Goal: Task Accomplishment & Management: Manage account settings

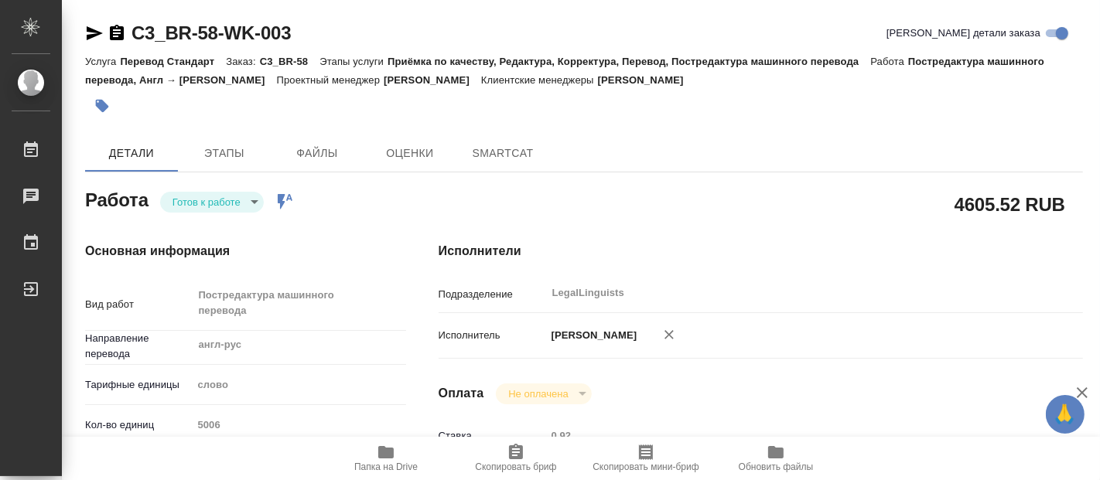
type textarea "x"
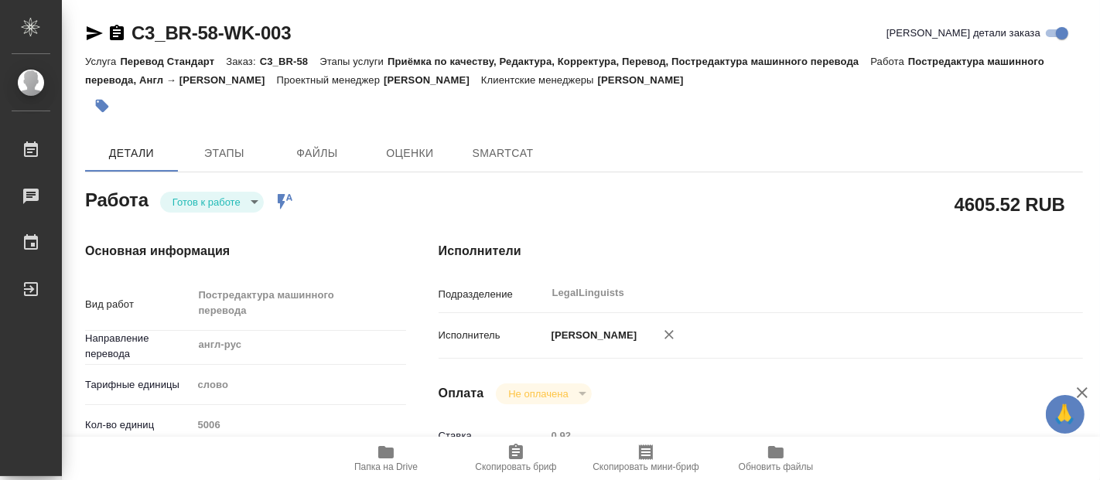
type textarea "x"
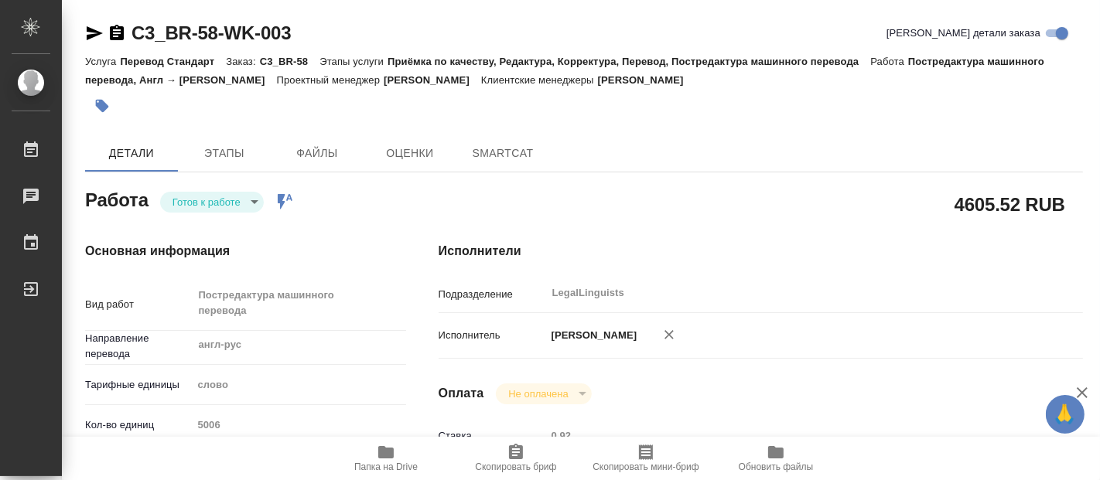
type textarea "x"
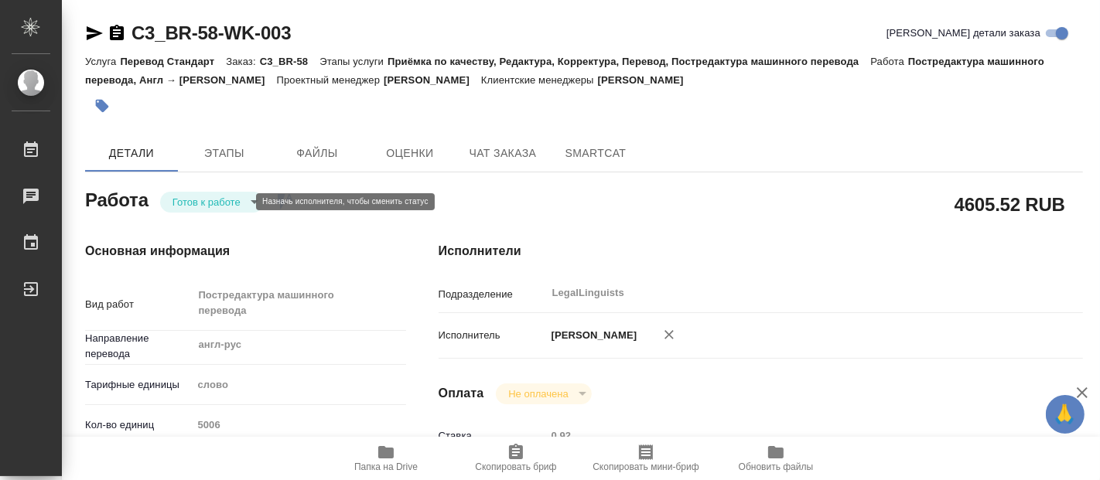
type textarea "x"
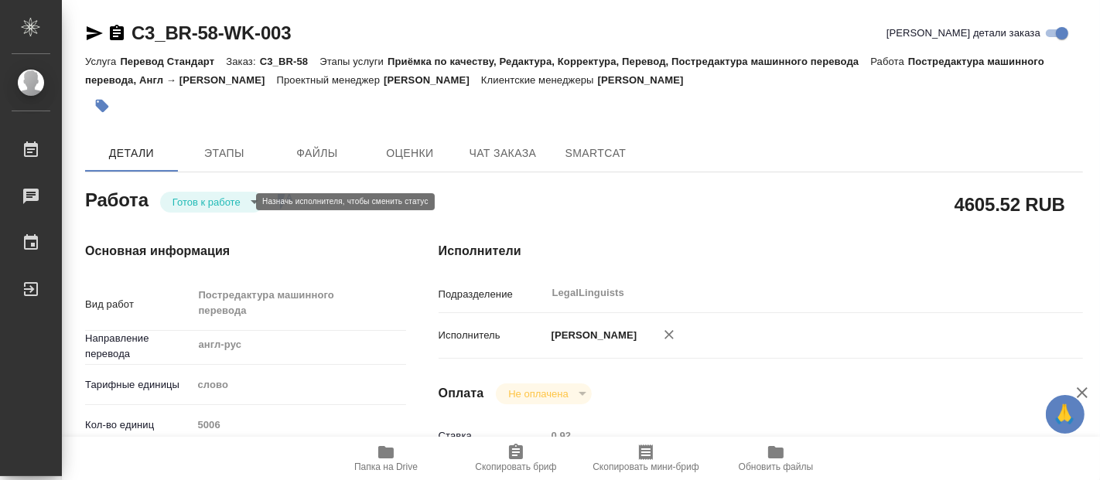
click at [234, 199] on body "🙏 .cls-1 fill:#fff; AWATERA [PERSON_NAME] Чаты График Выйти C3_BR-58-WK-003 Кра…" at bounding box center [550, 240] width 1100 height 480
type textarea "x"
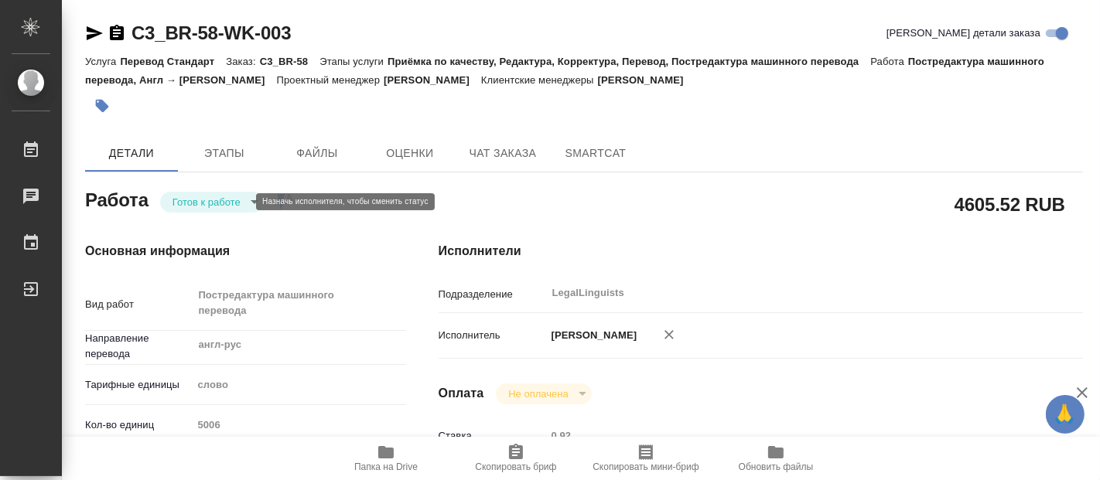
type textarea "x"
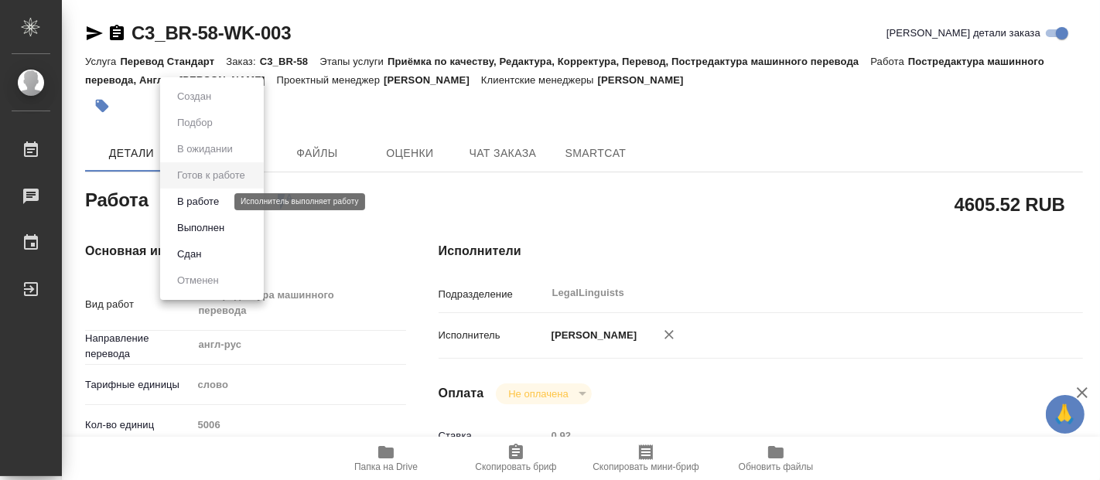
click at [206, 199] on button "В работе" at bounding box center [197, 201] width 51 height 17
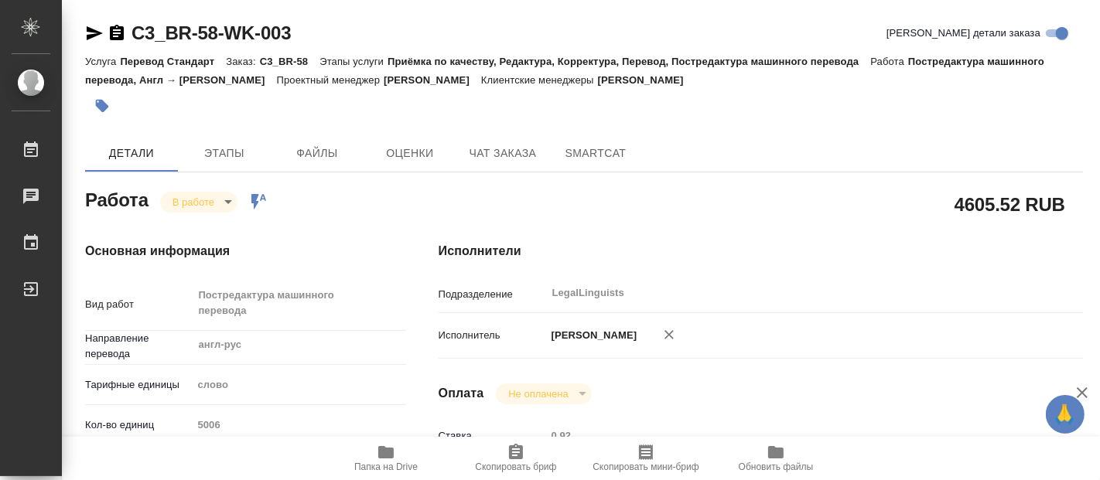
type textarea "x"
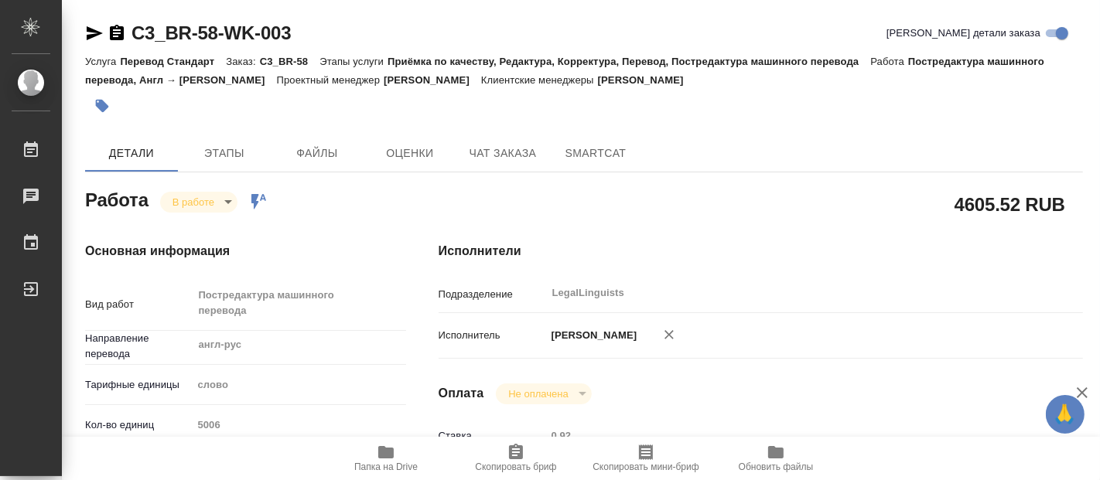
type textarea "x"
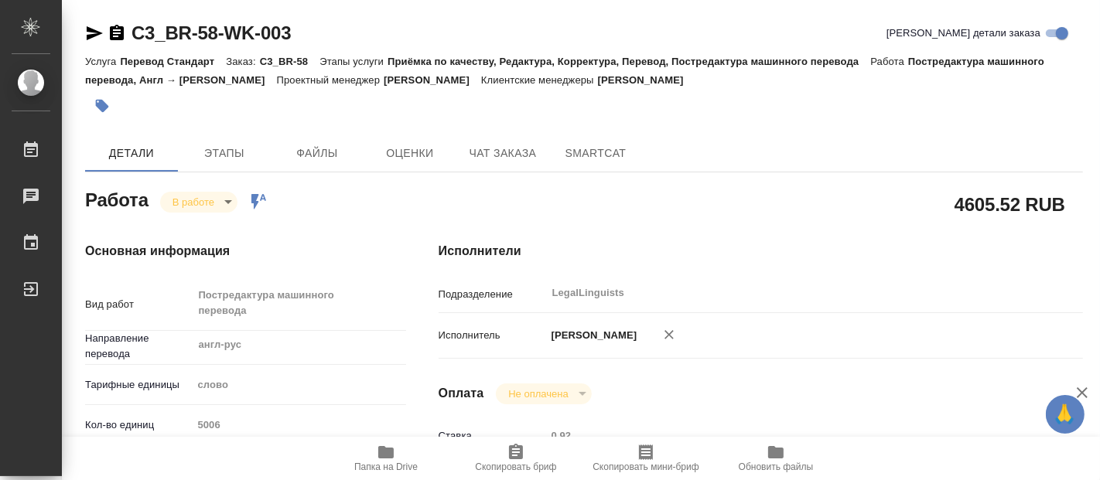
type textarea "x"
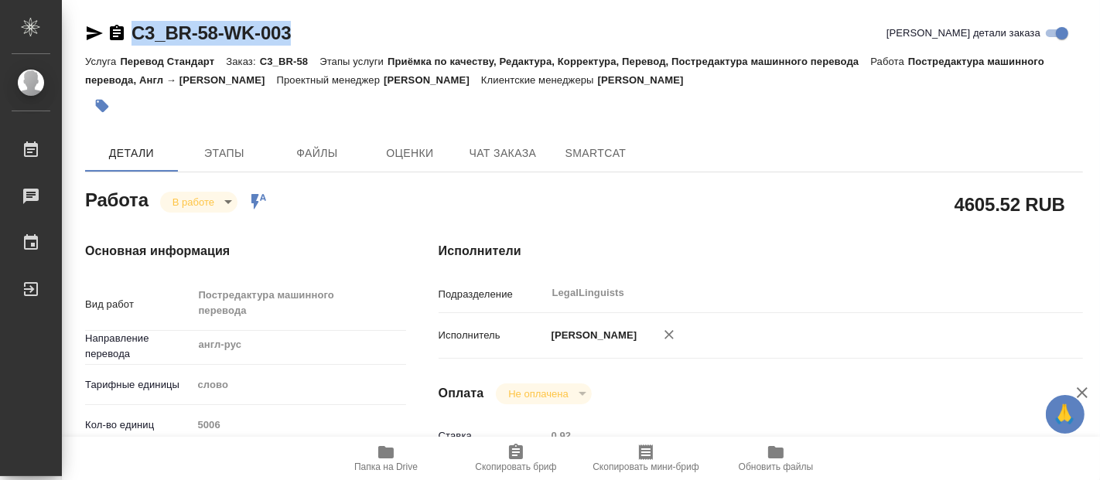
drag, startPoint x: 305, startPoint y: 34, endPoint x: 136, endPoint y: 29, distance: 168.7
click at [136, 29] on div "C3_BR-58-WK-003 [PERSON_NAME] детали заказа" at bounding box center [583, 33] width 997 height 25
copy link "C3_BR-58-WK-003"
click at [377, 452] on icon "button" at bounding box center [386, 452] width 19 height 19
click at [390, 447] on icon "button" at bounding box center [386, 452] width 19 height 19
